Goal: Check status: Check status

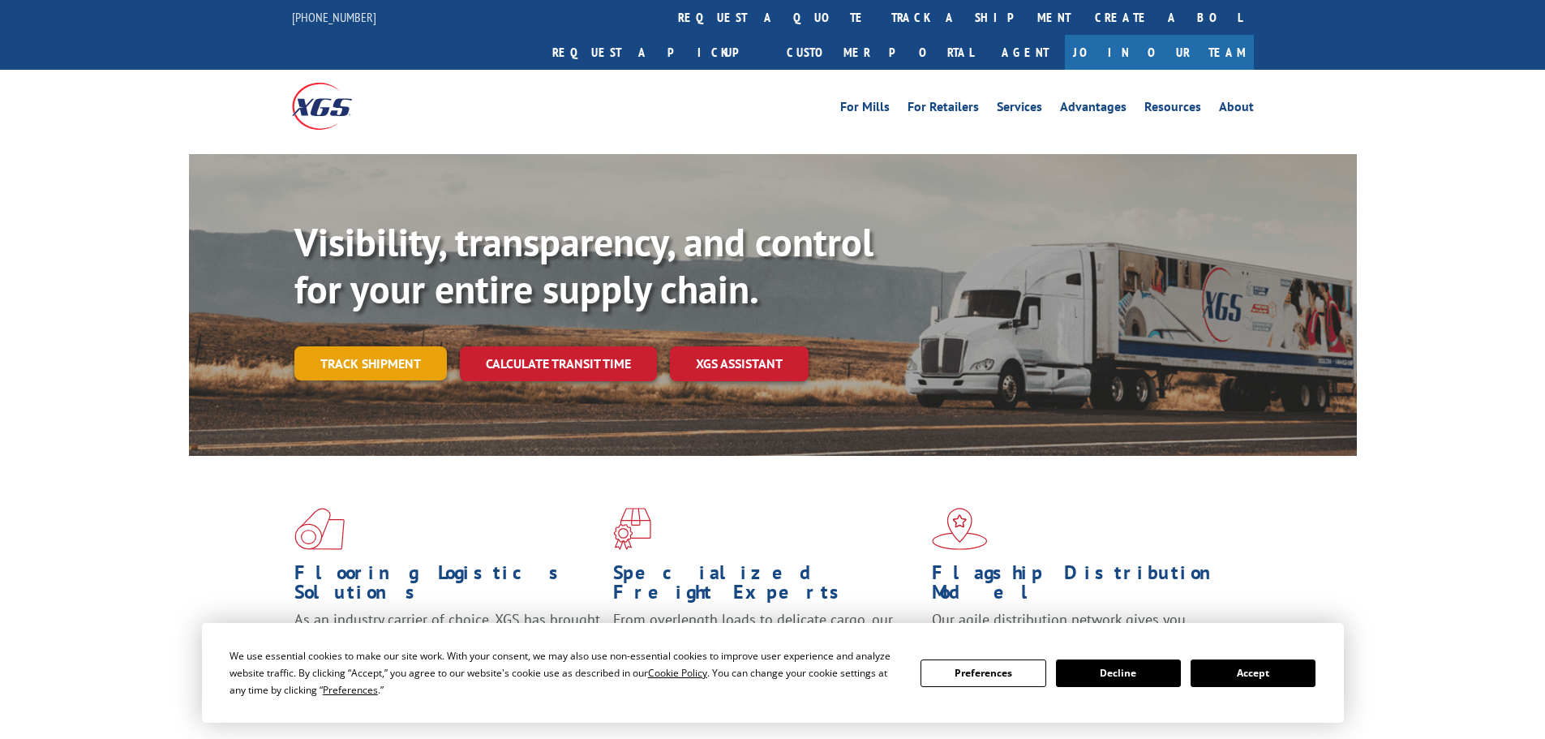
click at [381, 350] on div "Visibility, transparency, and control for your entire supply chain. Track shipm…" at bounding box center [825, 332] width 1063 height 226
click at [389, 346] on link "Track shipment" at bounding box center [370, 363] width 153 height 34
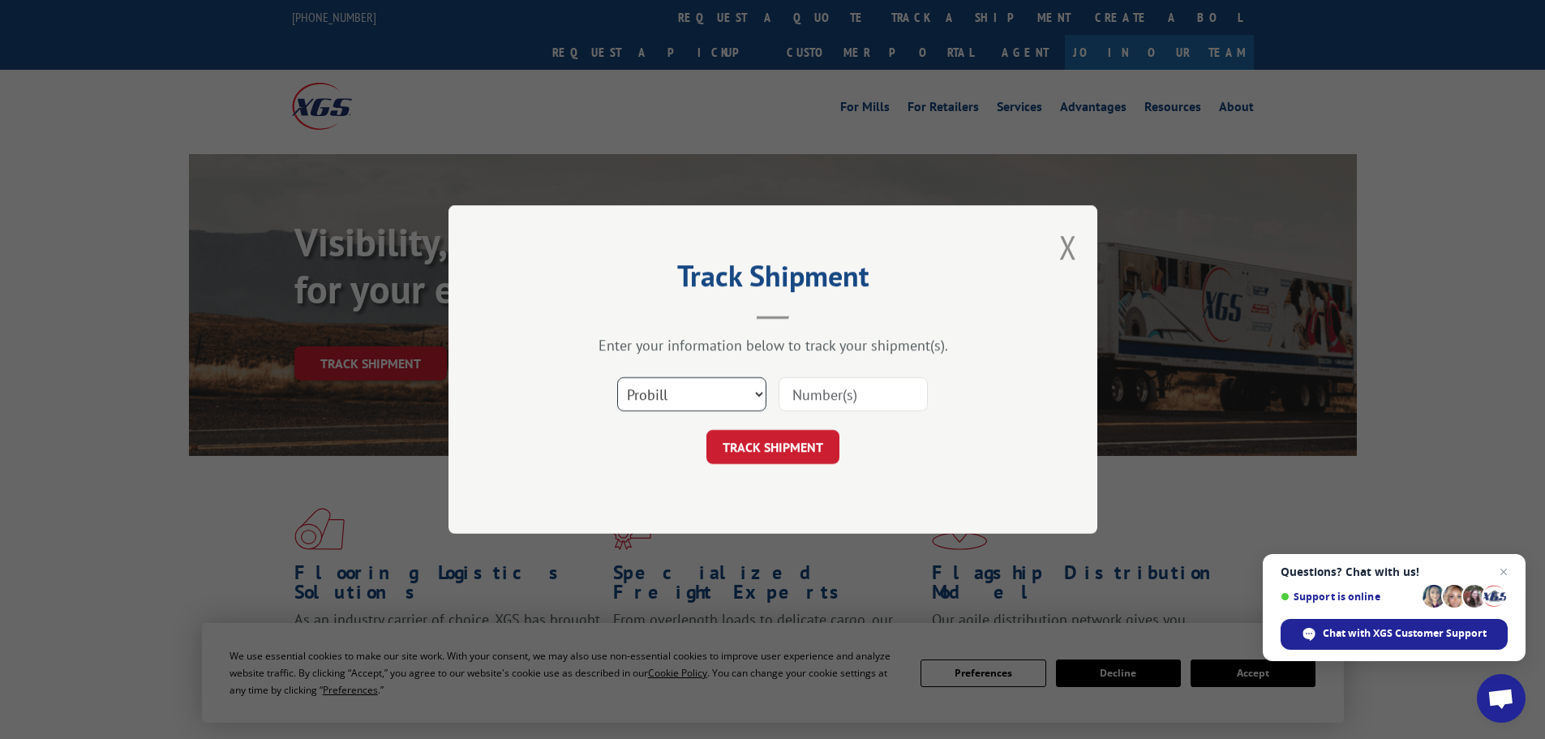
click at [760, 389] on select "Select category... Probill BOL PO" at bounding box center [691, 394] width 149 height 34
select select "bol"
click at [617, 377] on select "Select category... Probill BOL PO" at bounding box center [691, 394] width 149 height 34
paste input "477540"
type input "477540"
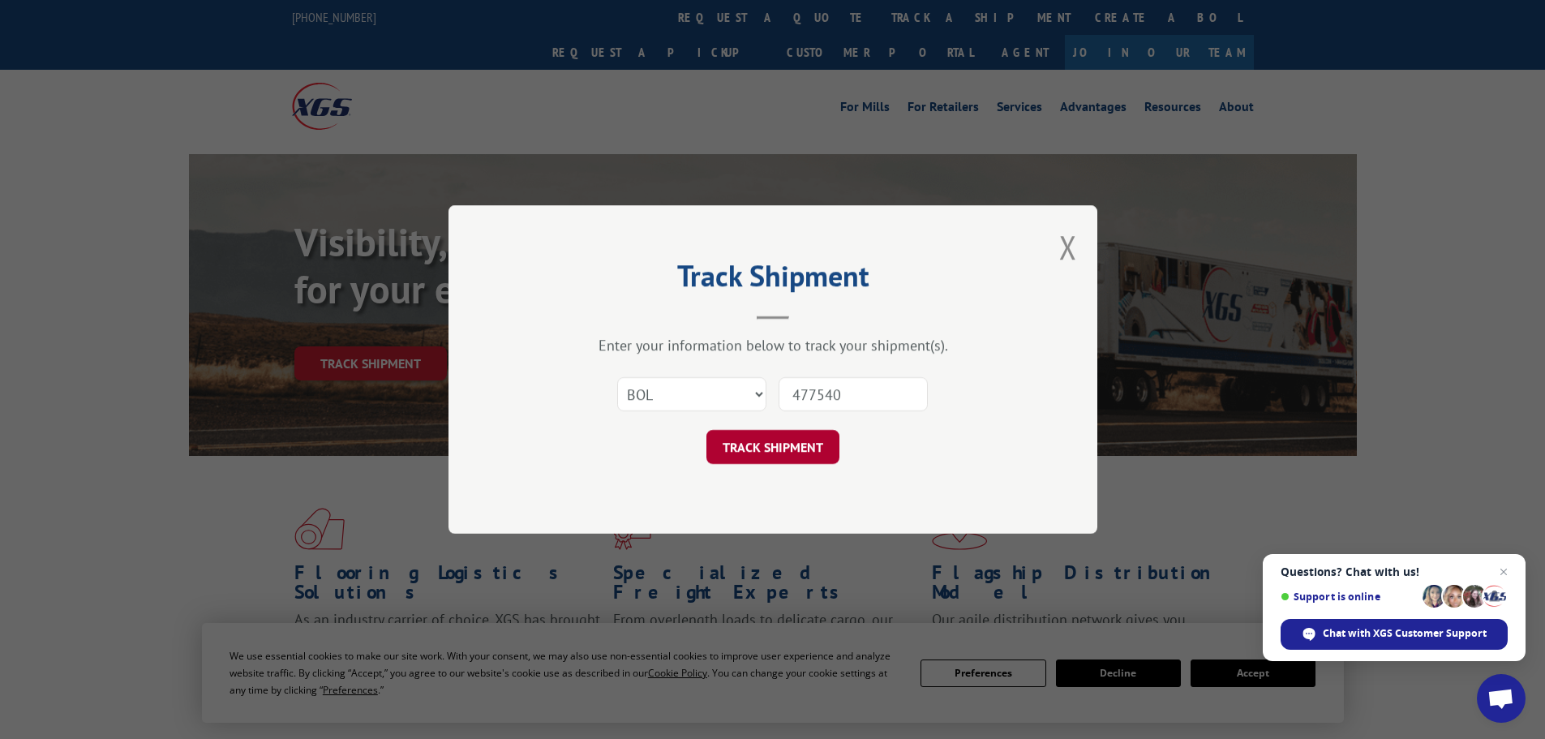
click at [792, 440] on button "TRACK SHIPMENT" at bounding box center [773, 447] width 133 height 34
